Goal: Task Accomplishment & Management: Complete application form

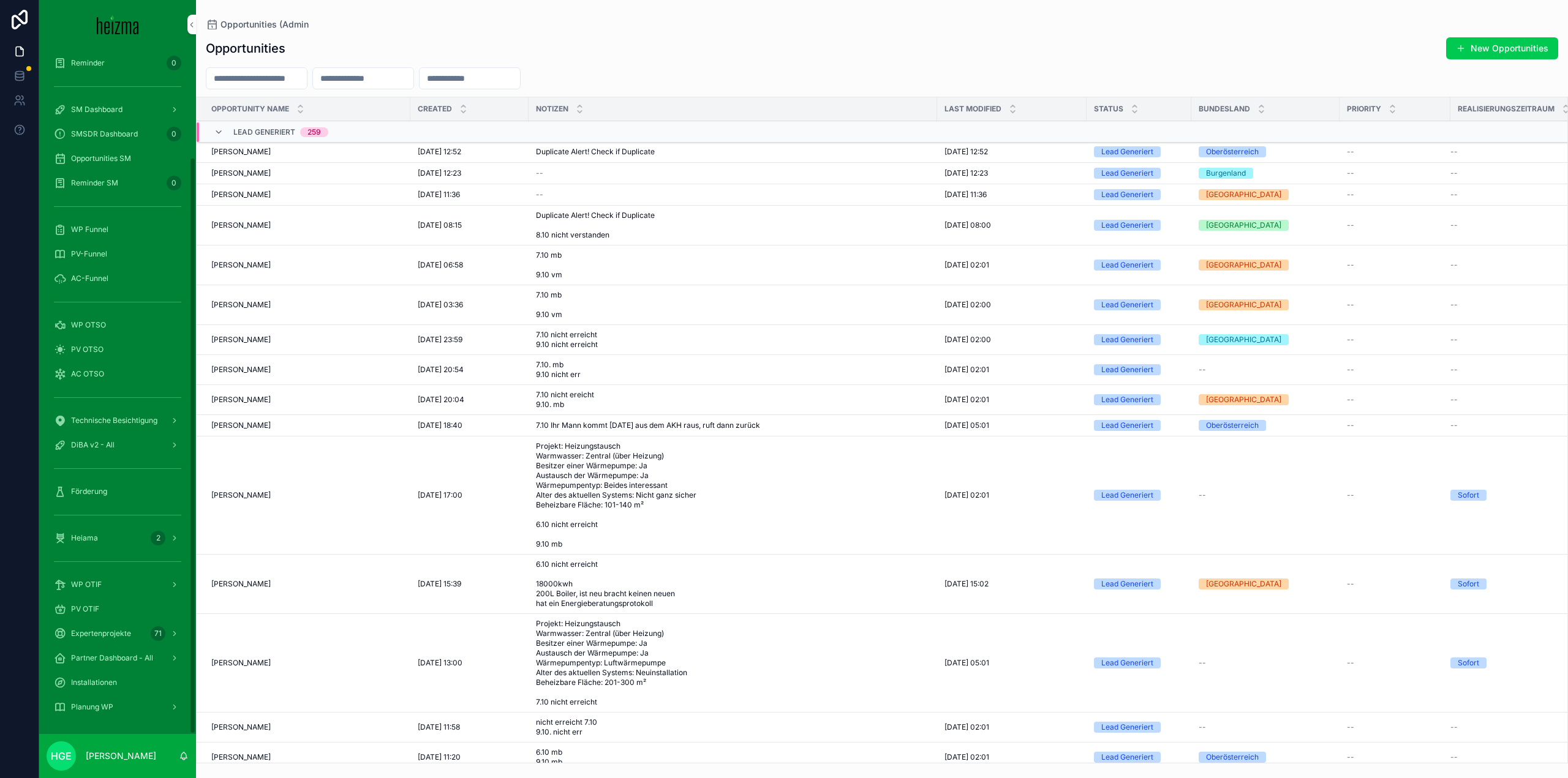
click at [93, 604] on span "PV OTIF" at bounding box center [85, 609] width 28 height 10
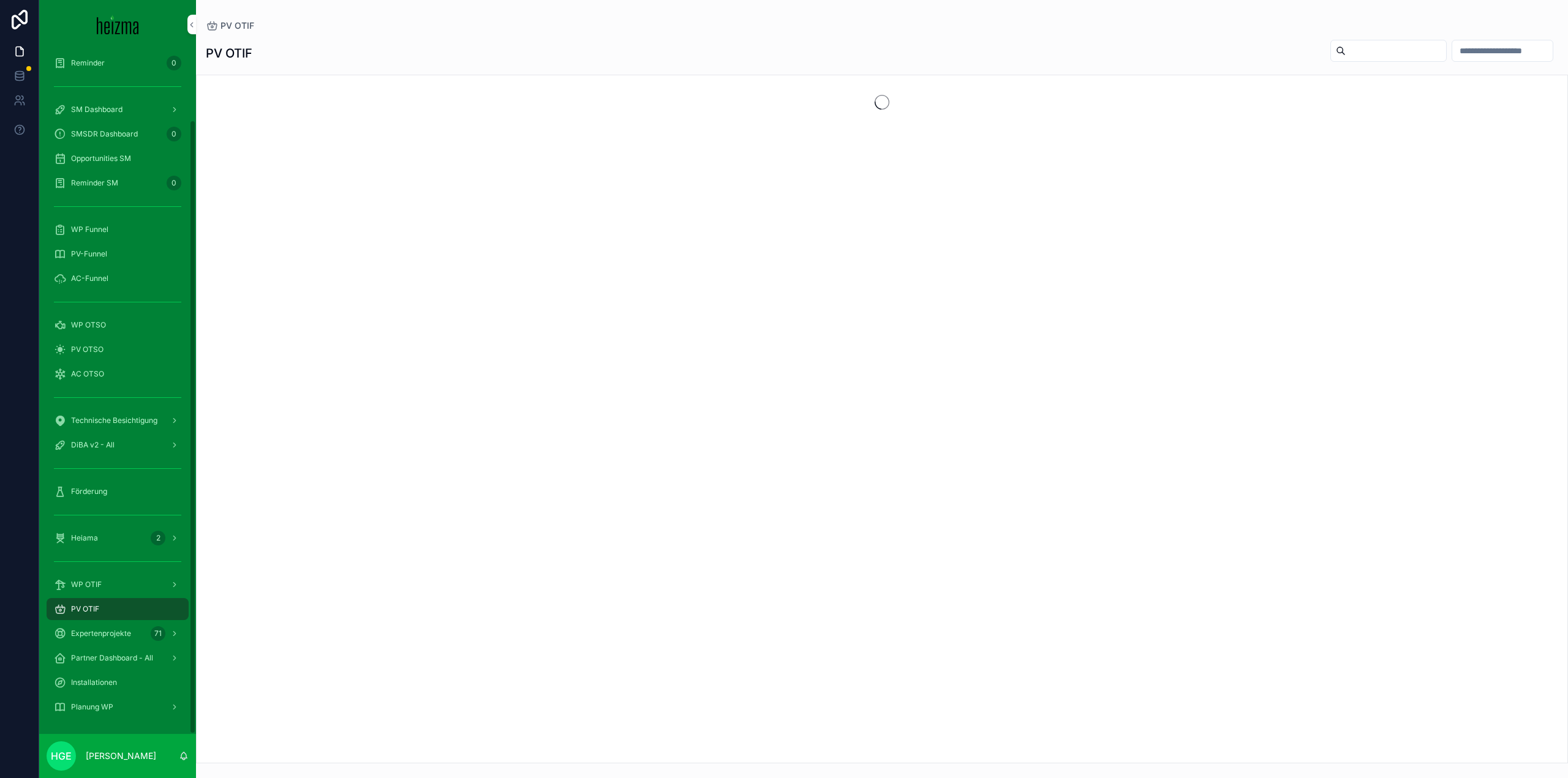
scroll to position [79, 0]
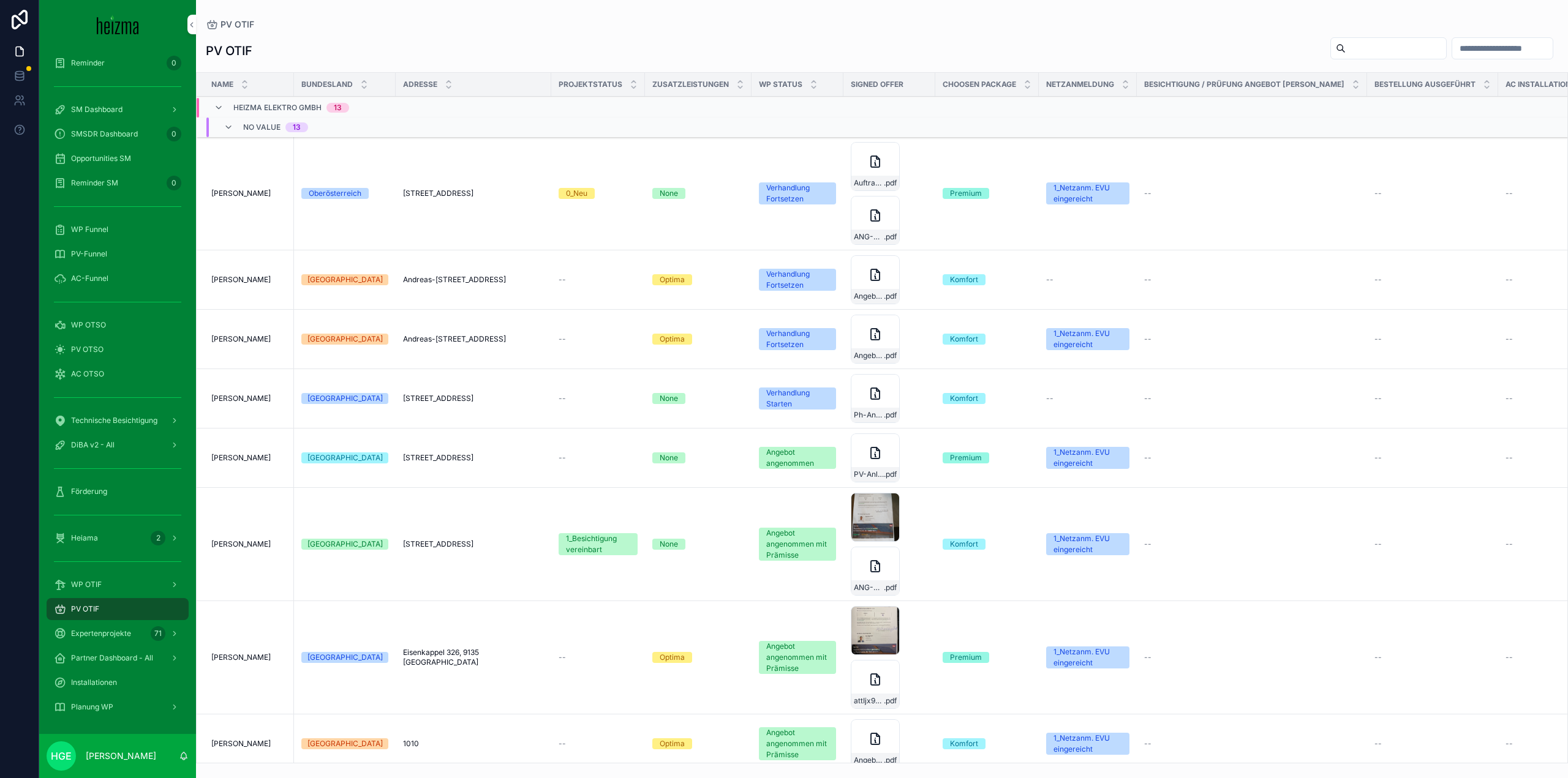
click at [1346, 54] on input "scrollable content" at bounding box center [1396, 48] width 100 height 17
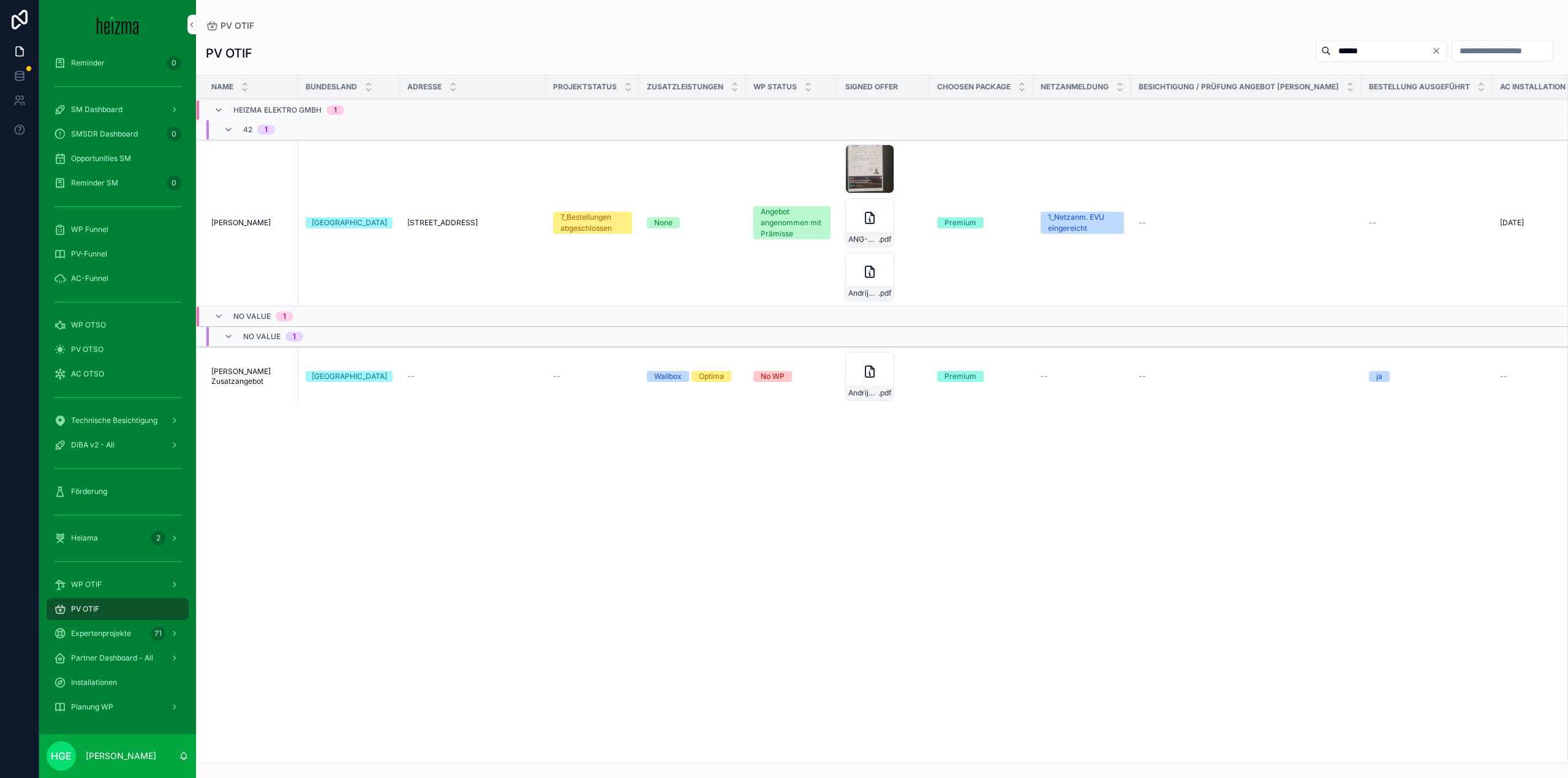
type input "******"
click at [252, 222] on span "[PERSON_NAME]" at bounding box center [241, 223] width 59 height 10
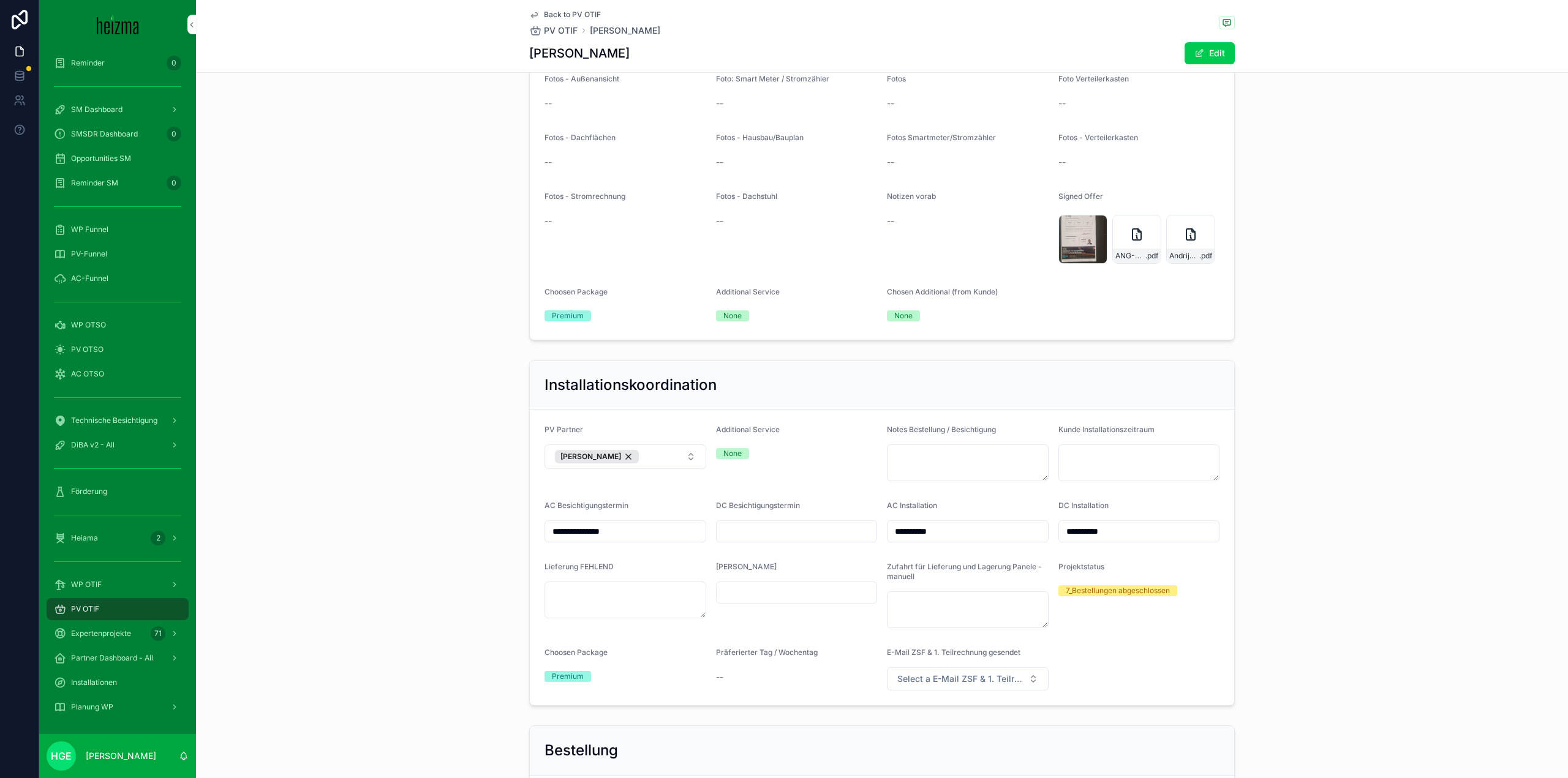
scroll to position [2155, 0]
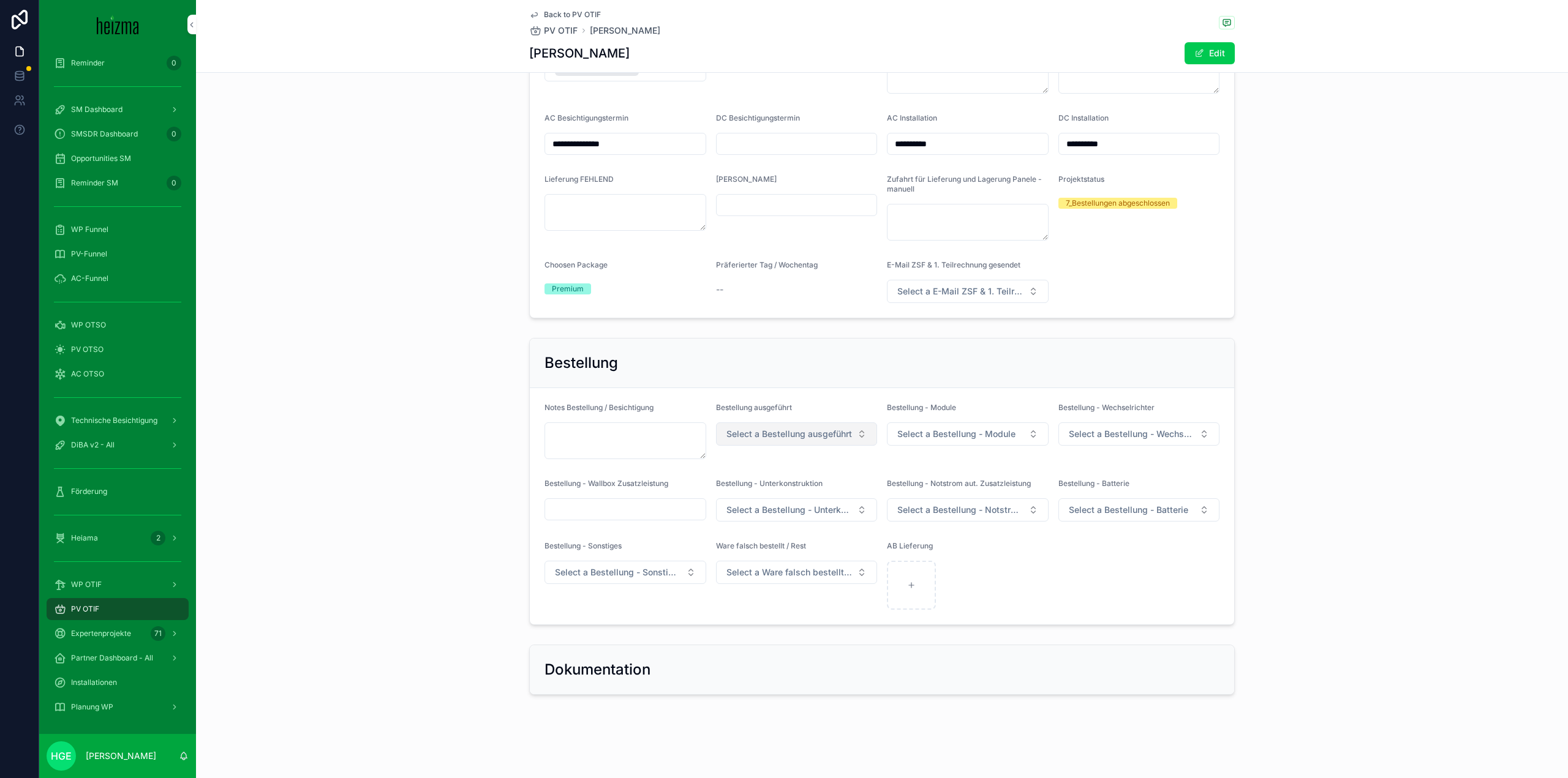
click at [854, 442] on button "Select a Bestellung ausgeführt" at bounding box center [797, 434] width 162 height 23
click at [795, 489] on div "ja" at bounding box center [792, 483] width 170 height 18
click at [939, 427] on button "Select a Bestellung - Module" at bounding box center [967, 434] width 162 height 23
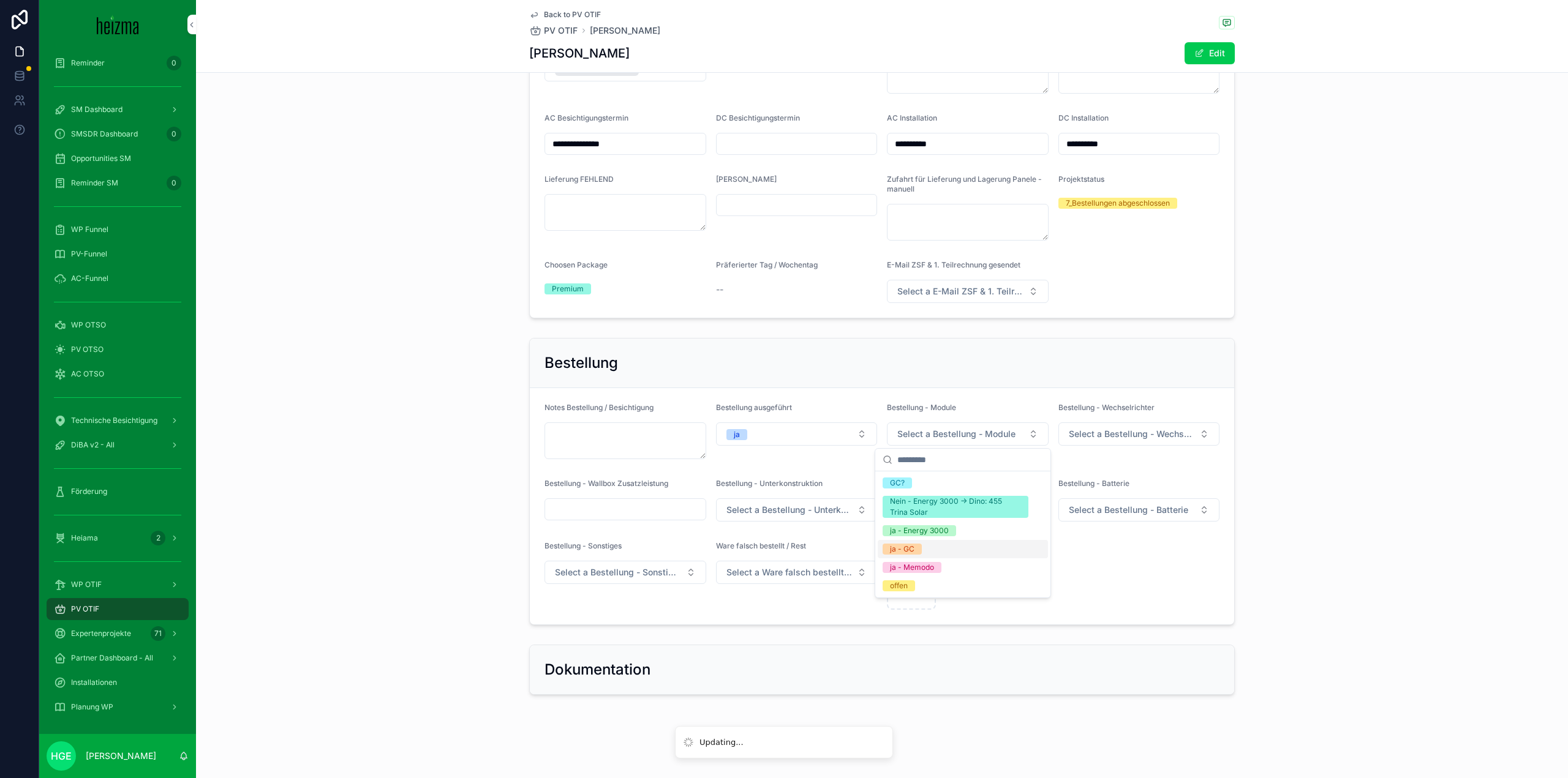
click at [927, 547] on div "ja - GC" at bounding box center [963, 549] width 170 height 18
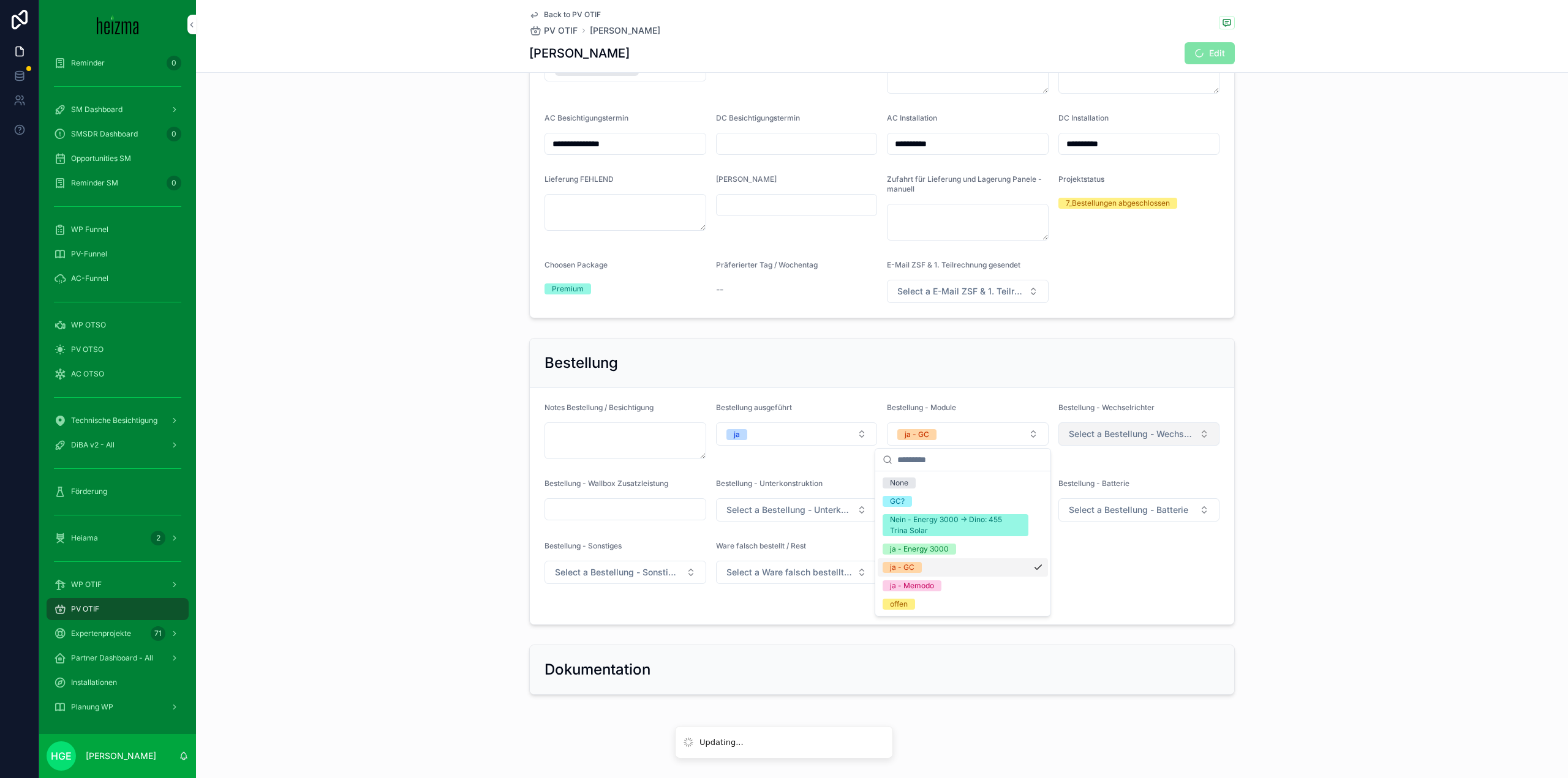
click at [1111, 430] on span "Select a Bestellung - Wechselrichter" at bounding box center [1132, 434] width 126 height 12
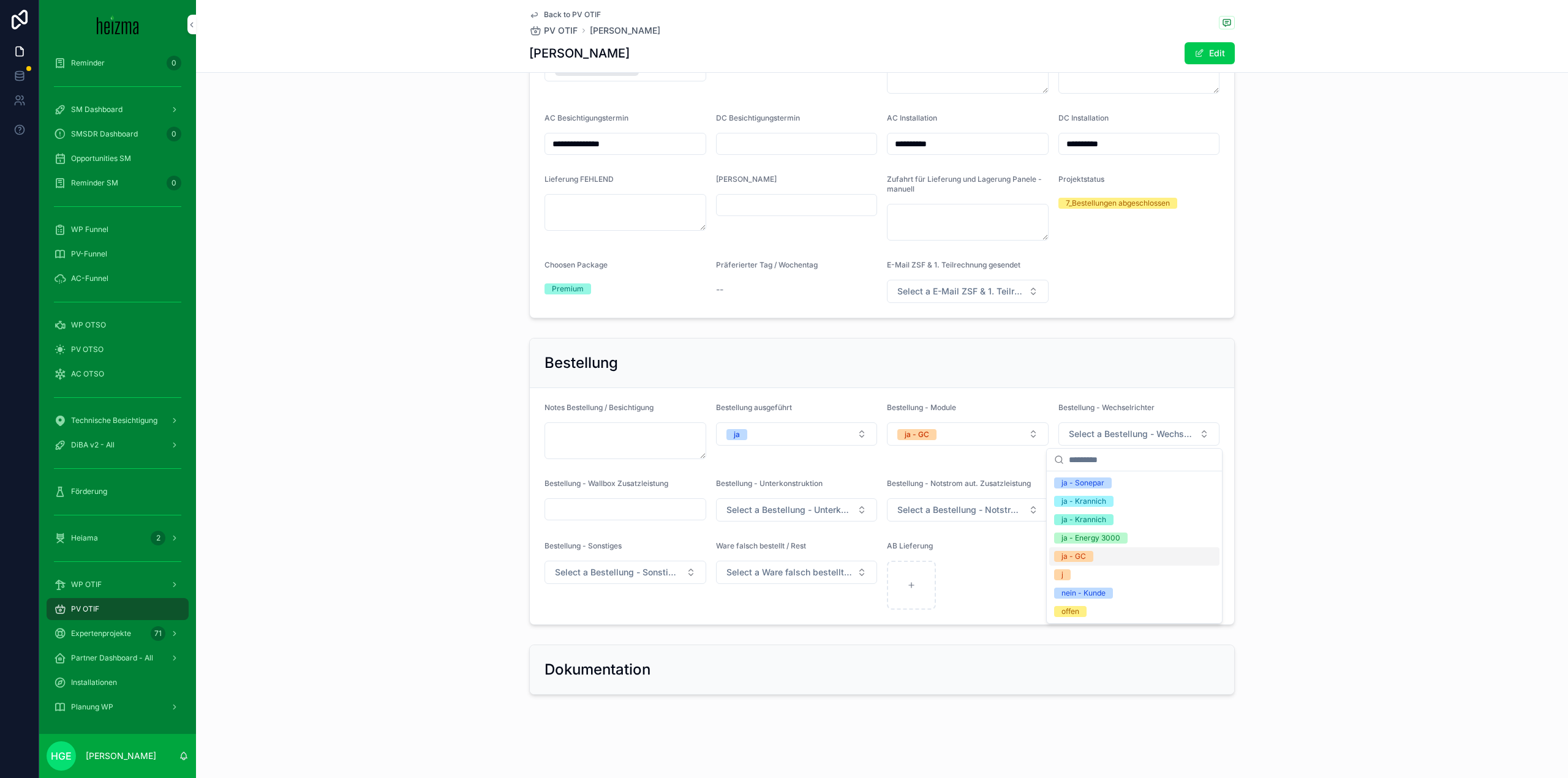
click at [1073, 559] on div "ja - GC" at bounding box center [1073, 557] width 25 height 11
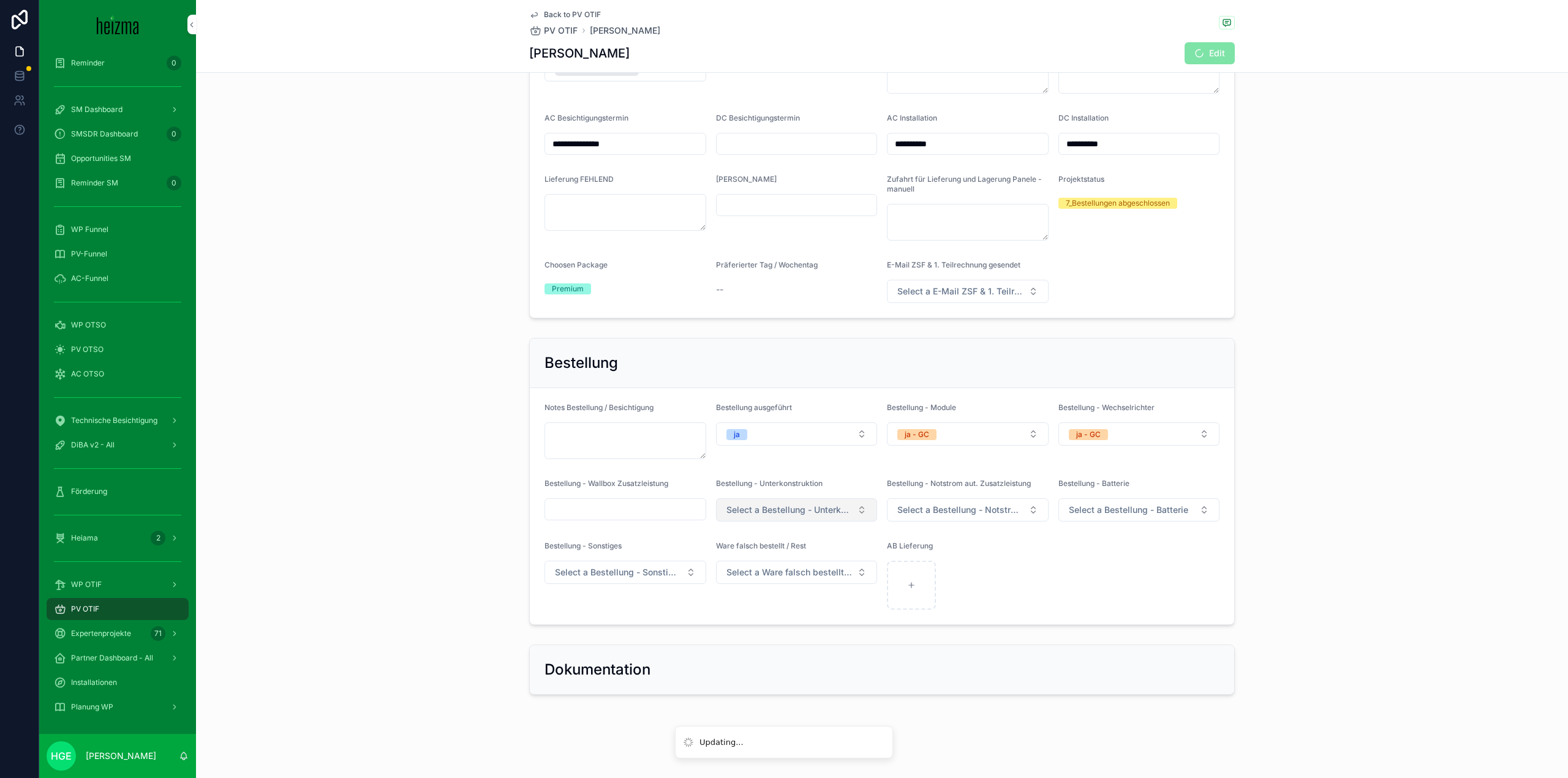
click at [828, 506] on span "Select a Bestellung - Unterkonstruktion" at bounding box center [790, 509] width 126 height 12
click at [773, 595] on div "ja - GC" at bounding box center [792, 596] width 170 height 18
click at [998, 514] on span "Select a Bestellung - Notstrom aut. Zusatzleistung" at bounding box center [960, 509] width 126 height 12
click at [924, 643] on div "ja GC" at bounding box center [963, 651] width 170 height 18
click at [1099, 522] on form "Notes Bestellung / Besichtigung Bestellung ausgeführt ja Bestellung - Module ja…" at bounding box center [882, 506] width 704 height 236
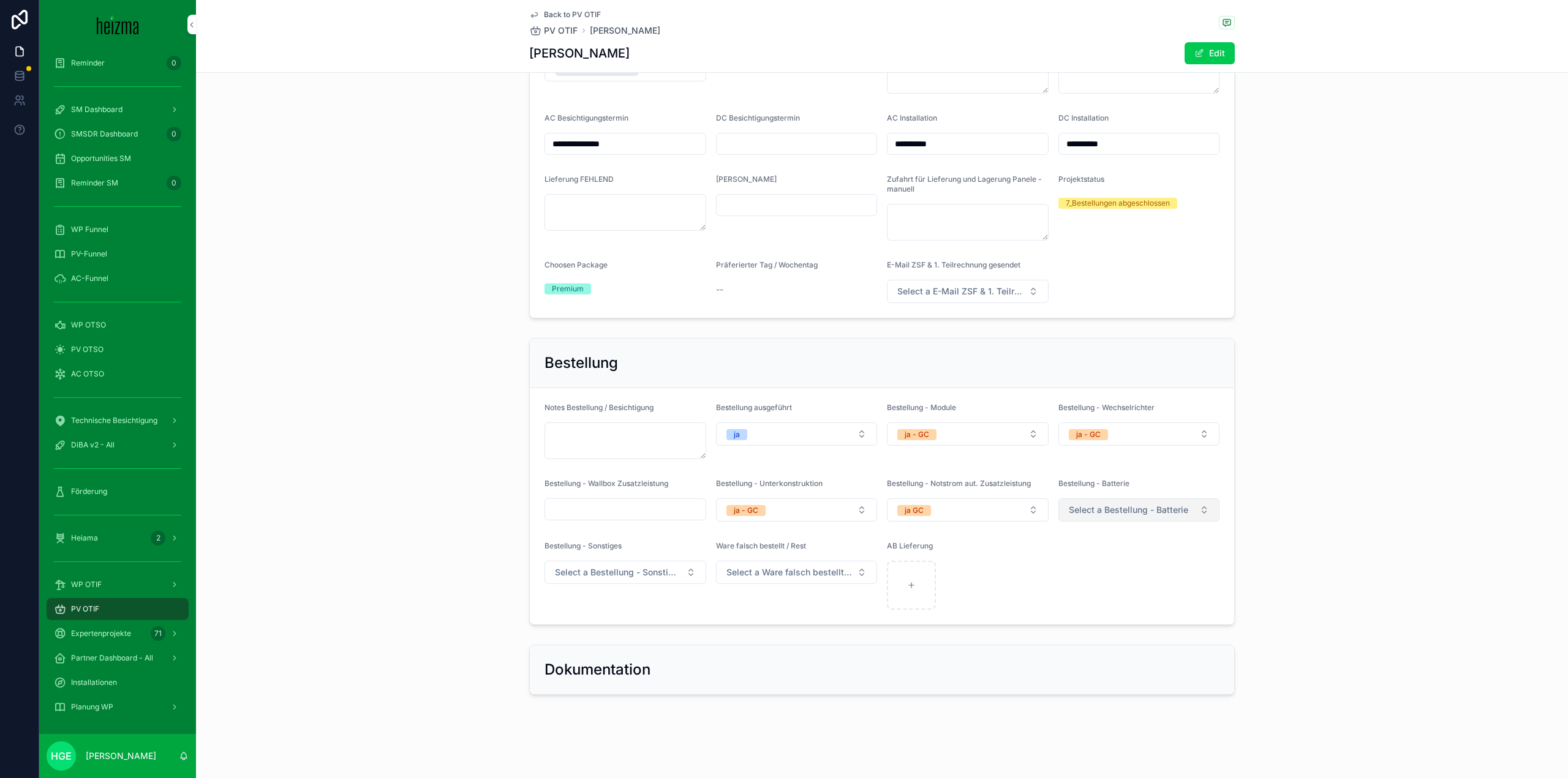
click at [1086, 508] on span "Select a Bestellung - Batterie" at bounding box center [1128, 509] width 119 height 12
click at [1073, 619] on div "ja - GC" at bounding box center [1073, 614] width 25 height 11
click at [903, 578] on div "scrollable content" at bounding box center [911, 585] width 49 height 49
type input "**********"
click at [1154, 600] on form "Notes Bestellung / Besichtigung Bestellung ausgeführt ja Bestellung - Module ja…" at bounding box center [882, 506] width 704 height 236
